Goal: Check status

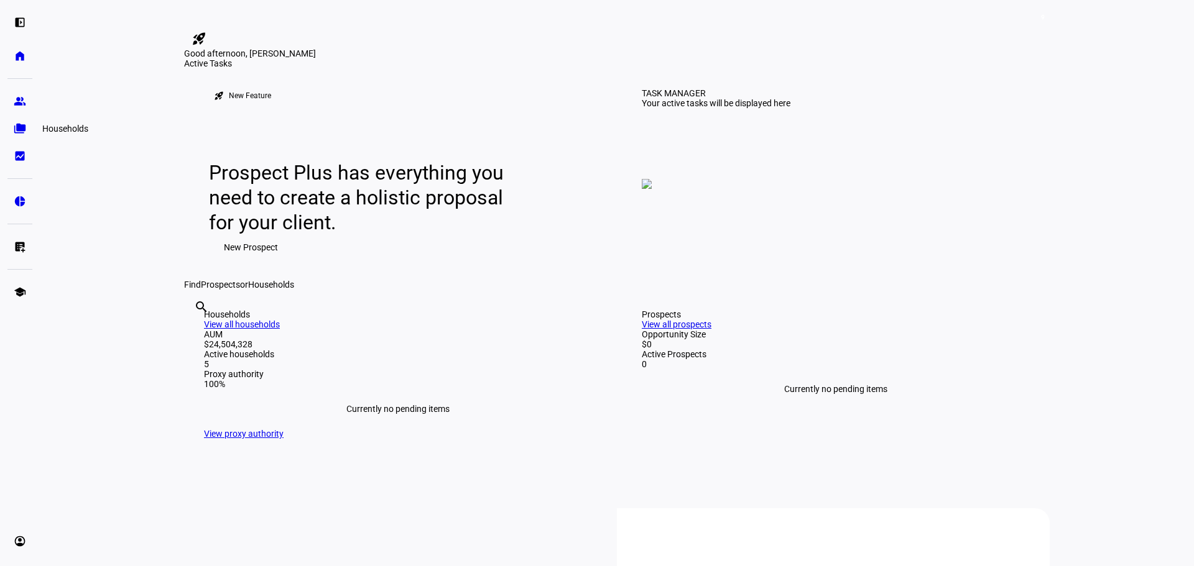
click at [19, 128] on eth-mat-symbol "folder_copy" at bounding box center [20, 129] width 12 height 12
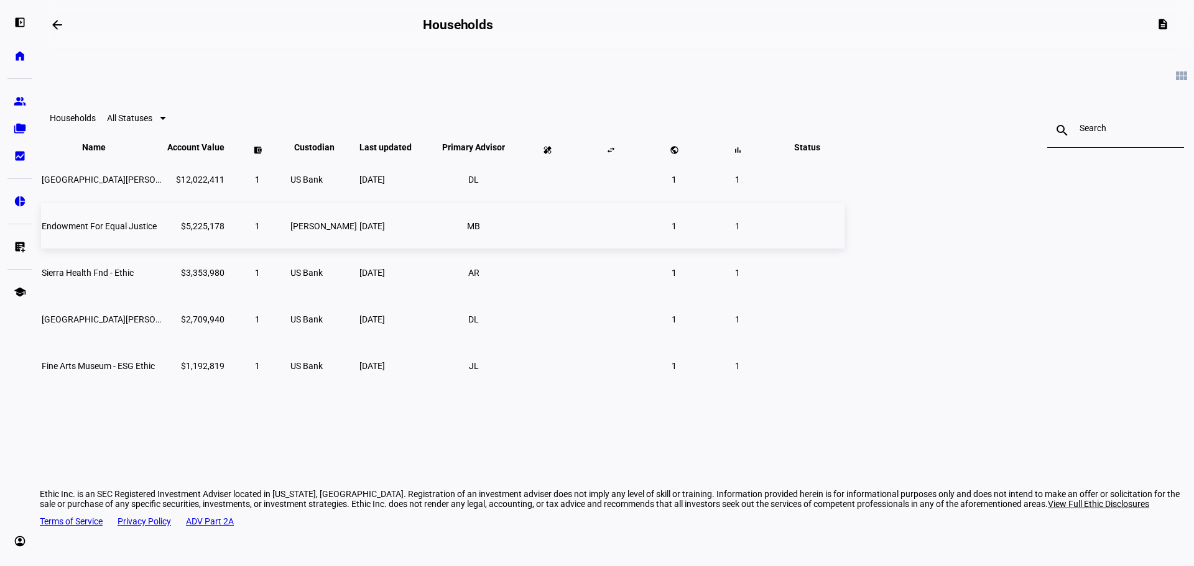
click at [157, 231] on span "Endowment For Equal Justice" at bounding box center [99, 226] width 115 height 10
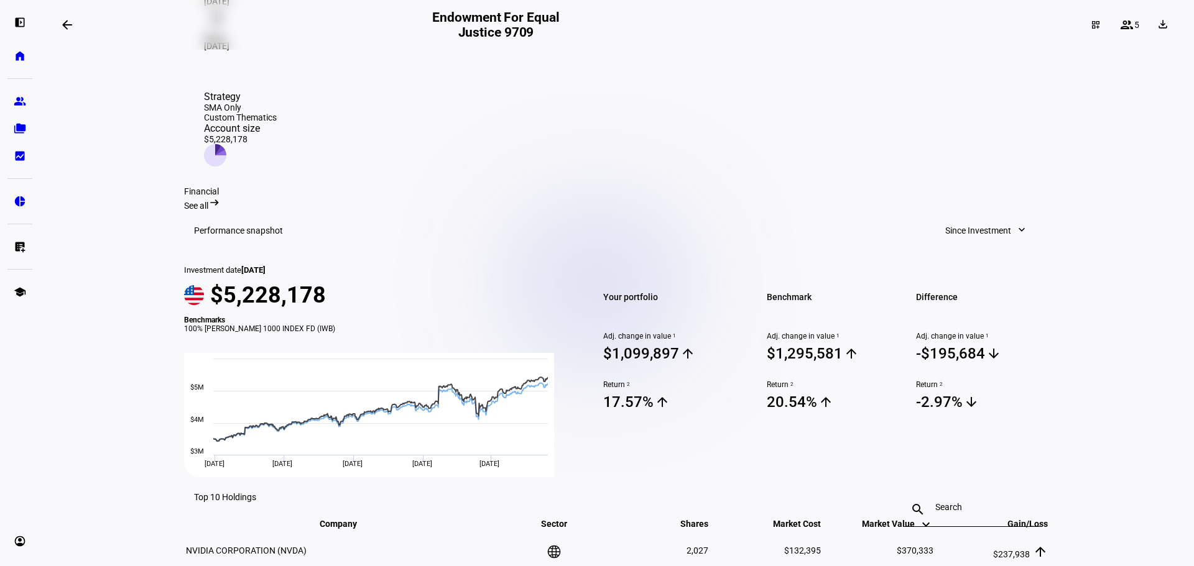
scroll to position [311, 0]
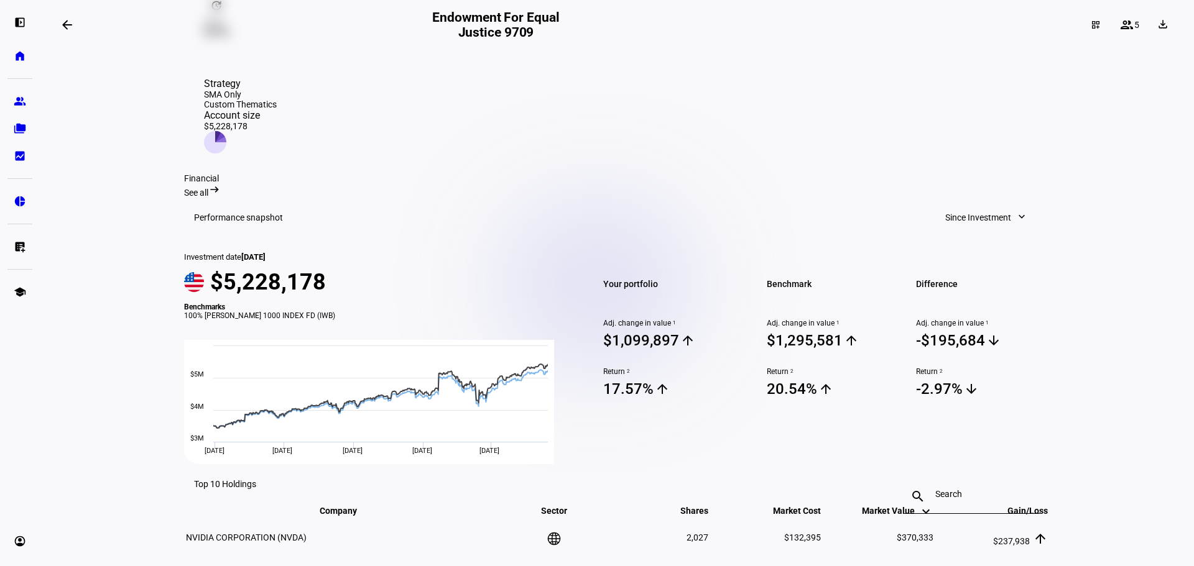
click at [208, 188] on span "See all" at bounding box center [196, 193] width 24 height 10
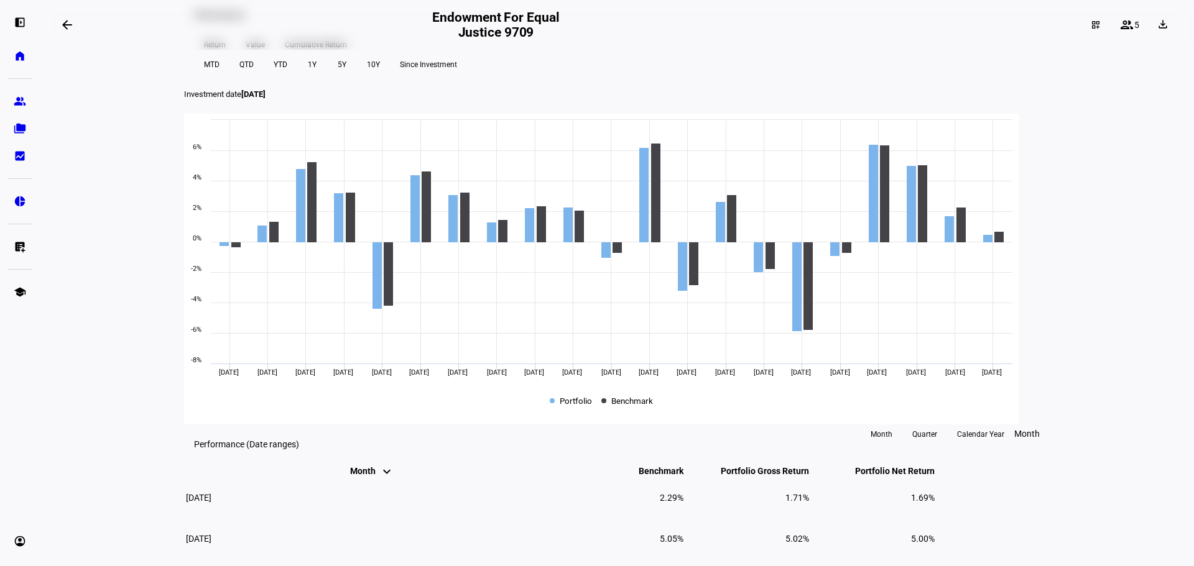
scroll to position [435, 0]
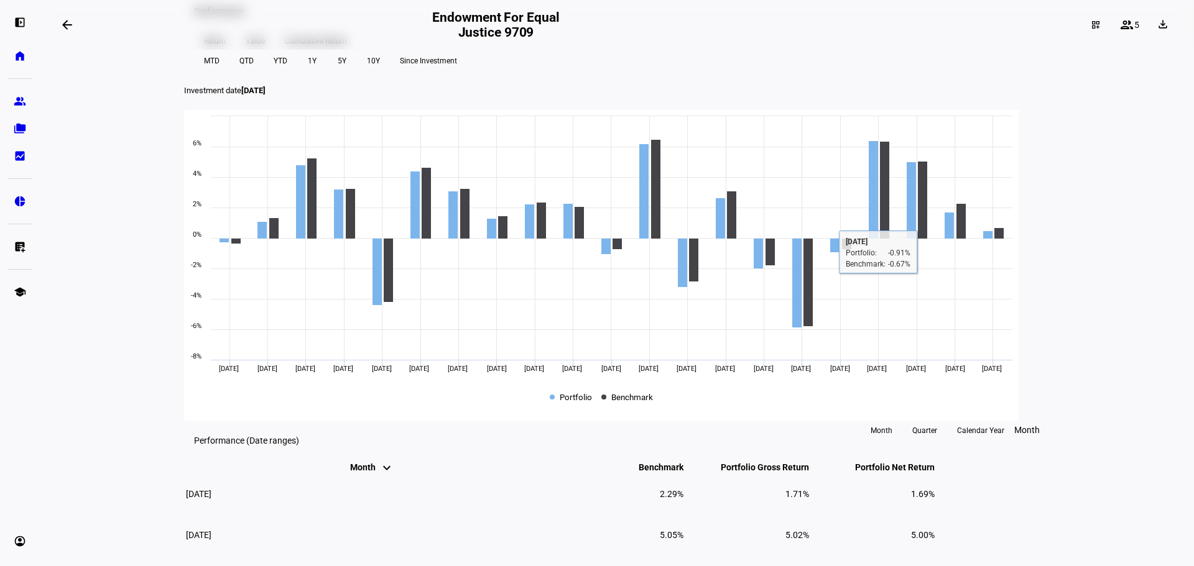
click at [229, 71] on span at bounding box center [211, 61] width 35 height 20
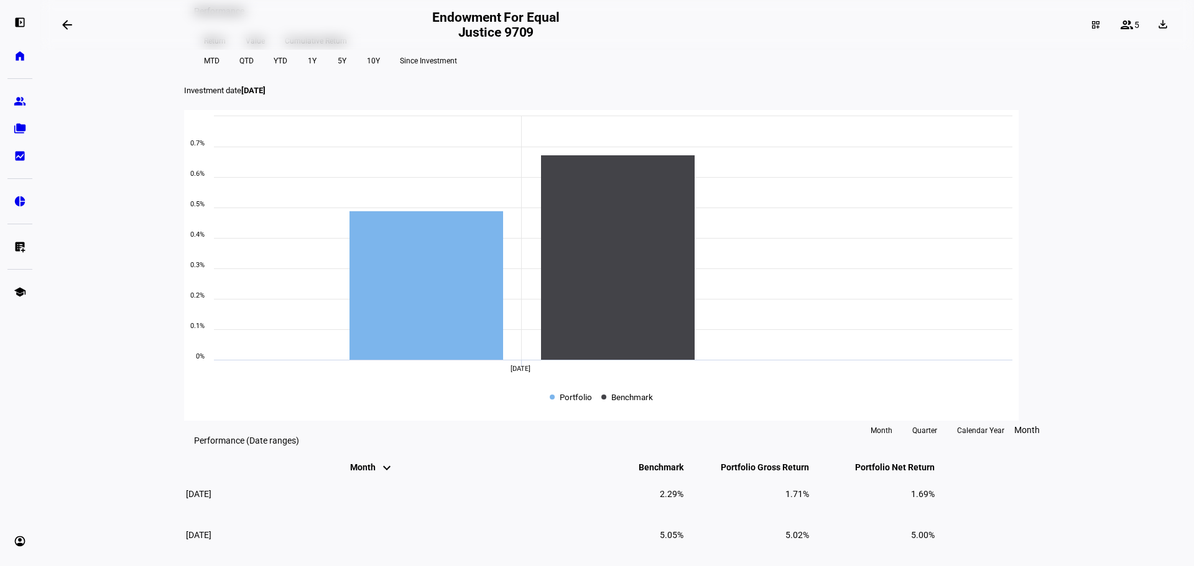
click at [457, 71] on span "Since Investment" at bounding box center [428, 61] width 57 height 20
